Goal: Navigation & Orientation: Find specific page/section

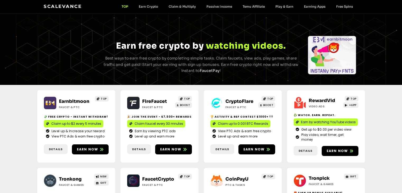
click at [70, 105] on h2 "Faucet & PTC" at bounding box center [75, 107] width 33 height 4
click at [81, 107] on h2 "Faucet & PTC" at bounding box center [75, 107] width 33 height 4
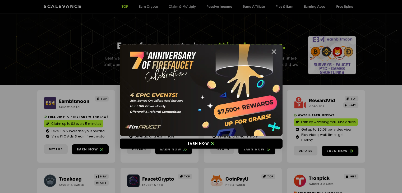
click at [275, 51] on icon "Close" at bounding box center [274, 51] width 7 height 7
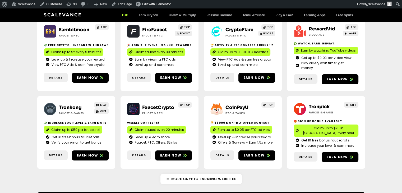
scroll to position [80, 0]
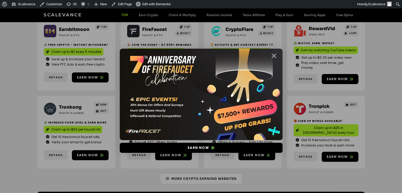
click at [274, 56] on icon "Close" at bounding box center [274, 56] width 7 height 7
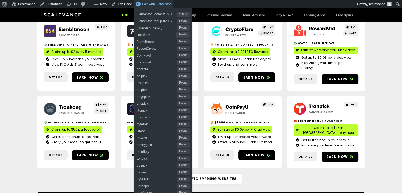
click at [155, 4] on span "Edit with Elementor" at bounding box center [156, 4] width 29 height 4
